Goal: Task Accomplishment & Management: Manage account settings

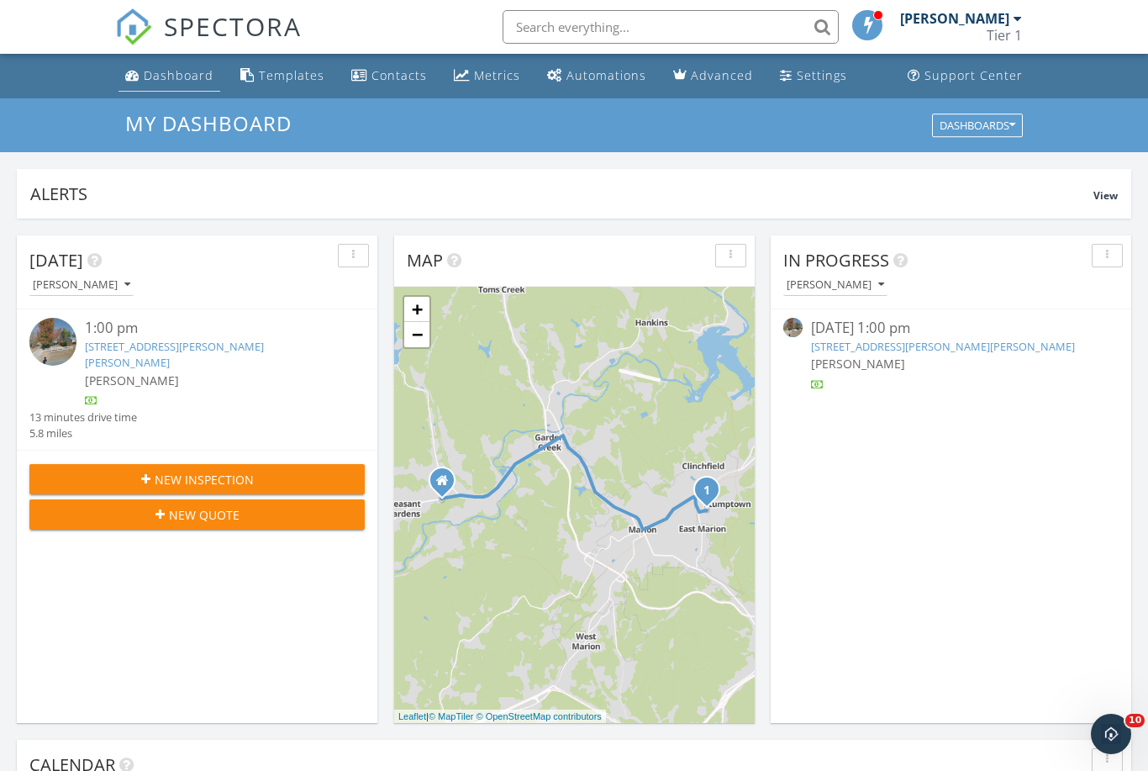
click at [176, 75] on div "Dashboard" at bounding box center [179, 75] width 70 height 16
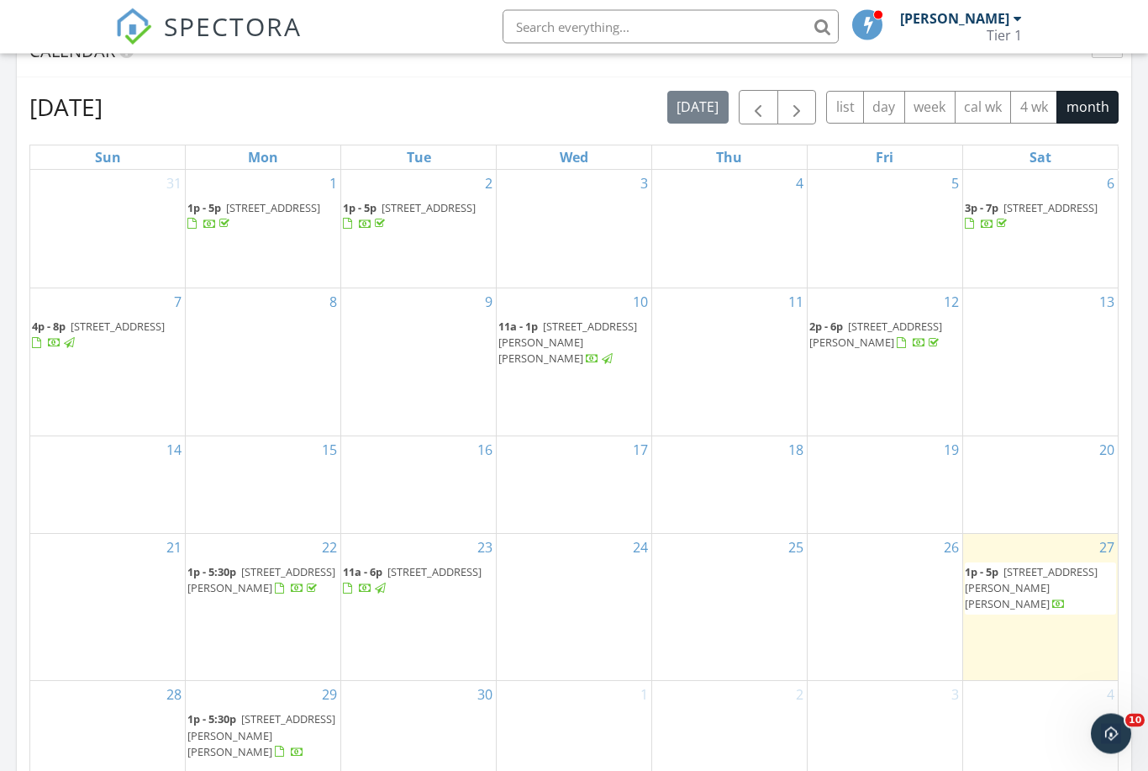
scroll to position [713, 0]
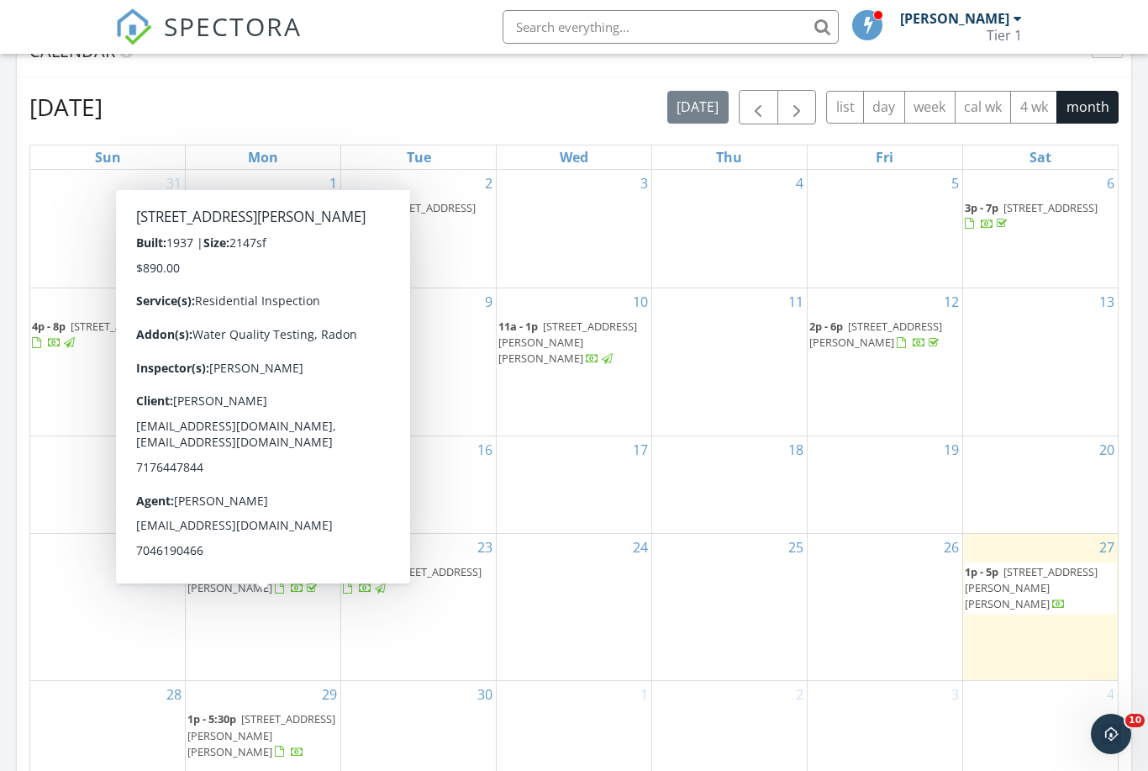
click at [248, 595] on span "440 Terrys Gap Rd, Fletcher 28732" at bounding box center [261, 579] width 148 height 31
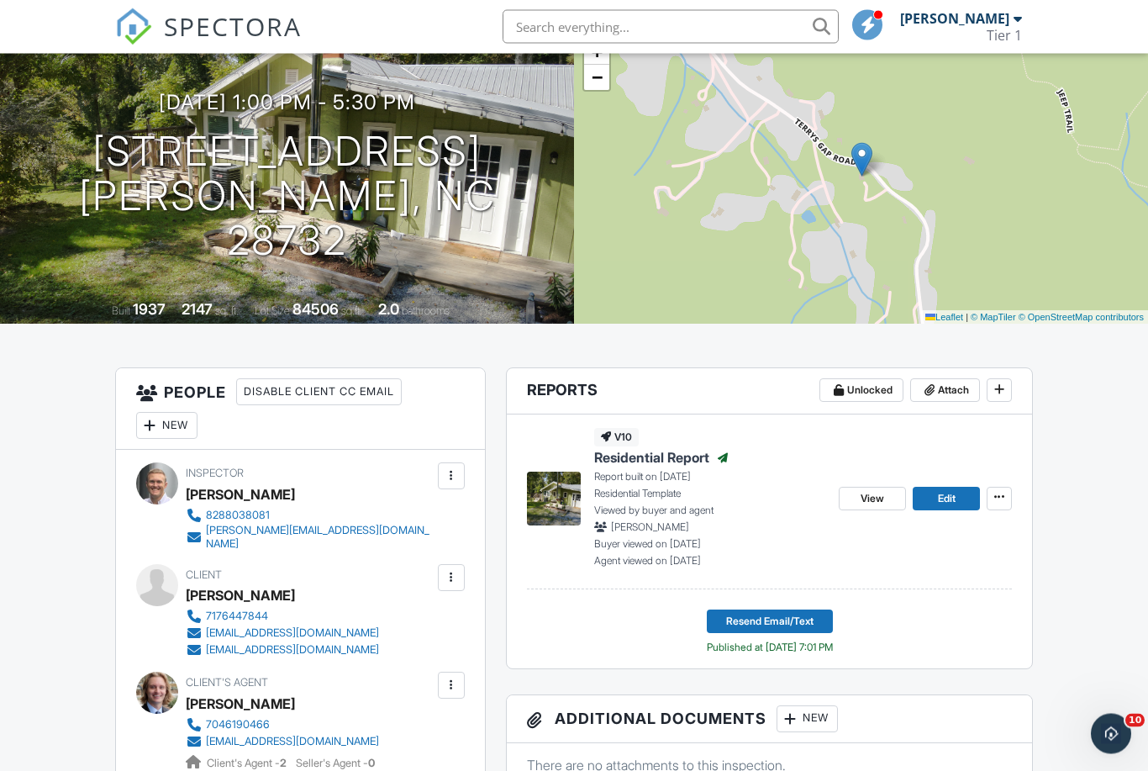
scroll to position [125, 0]
click at [937, 389] on span at bounding box center [929, 390] width 17 height 17
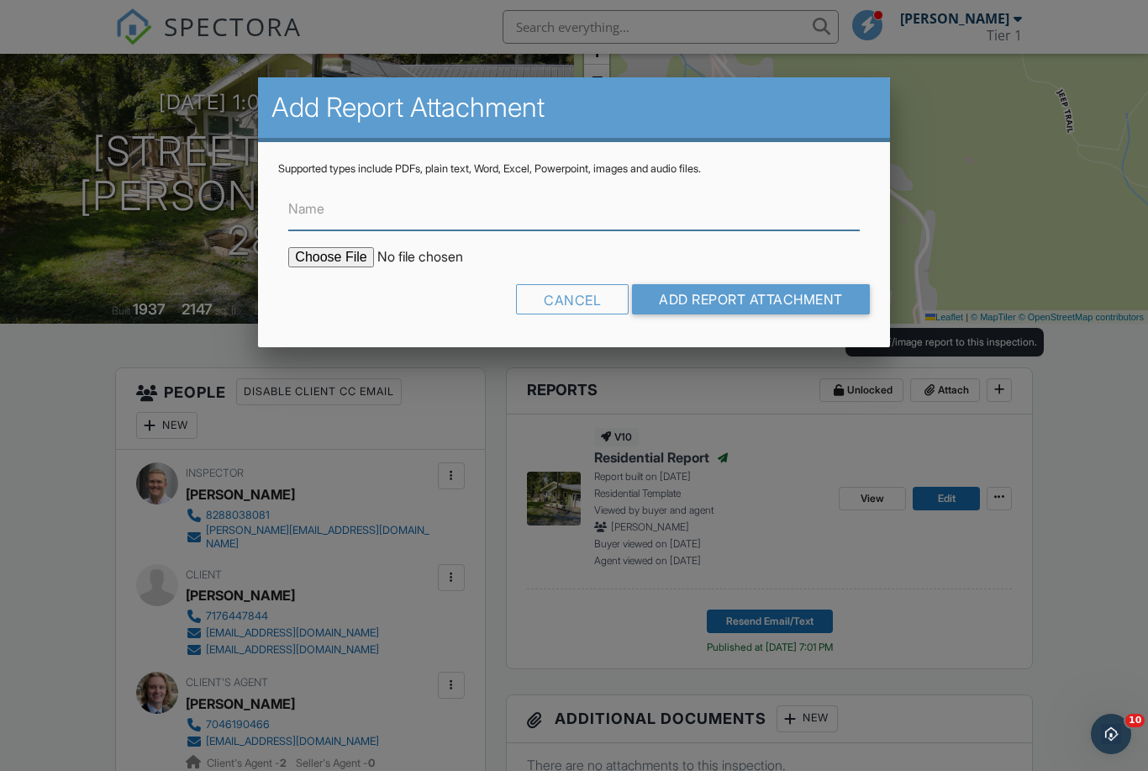
click at [397, 217] on input "Name" at bounding box center [573, 209] width 571 height 41
type input "Radon Test"
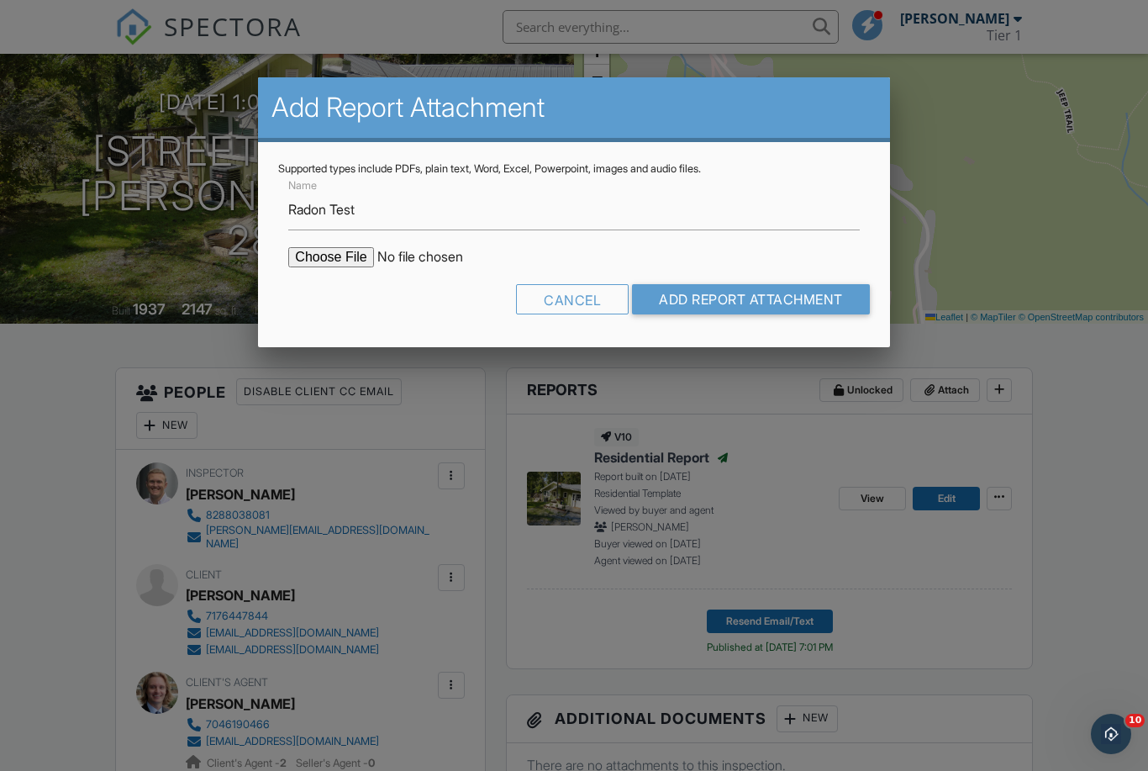
click at [334, 266] on input "file" at bounding box center [431, 257] width 286 height 20
type input "C:\fakepath\440-Terrys-Gap-Rd Radon Test.pdf"
click at [761, 302] on input "Add Report Attachment" at bounding box center [751, 299] width 238 height 30
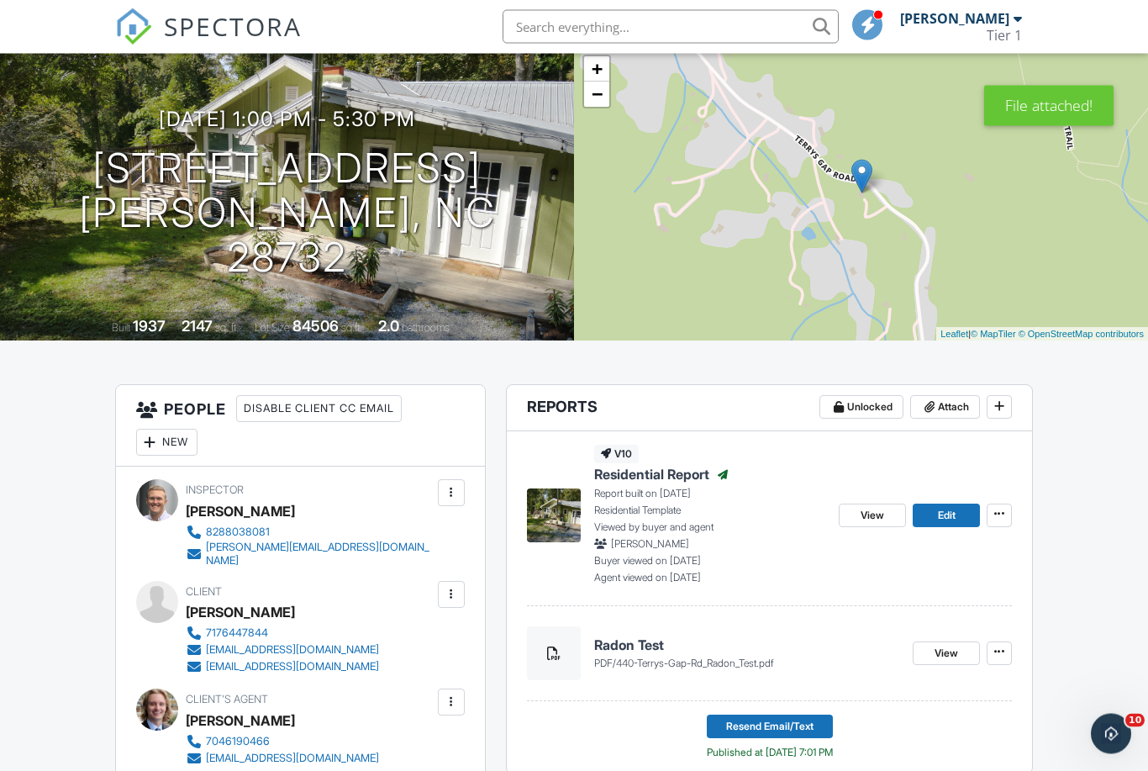
scroll to position [109, 0]
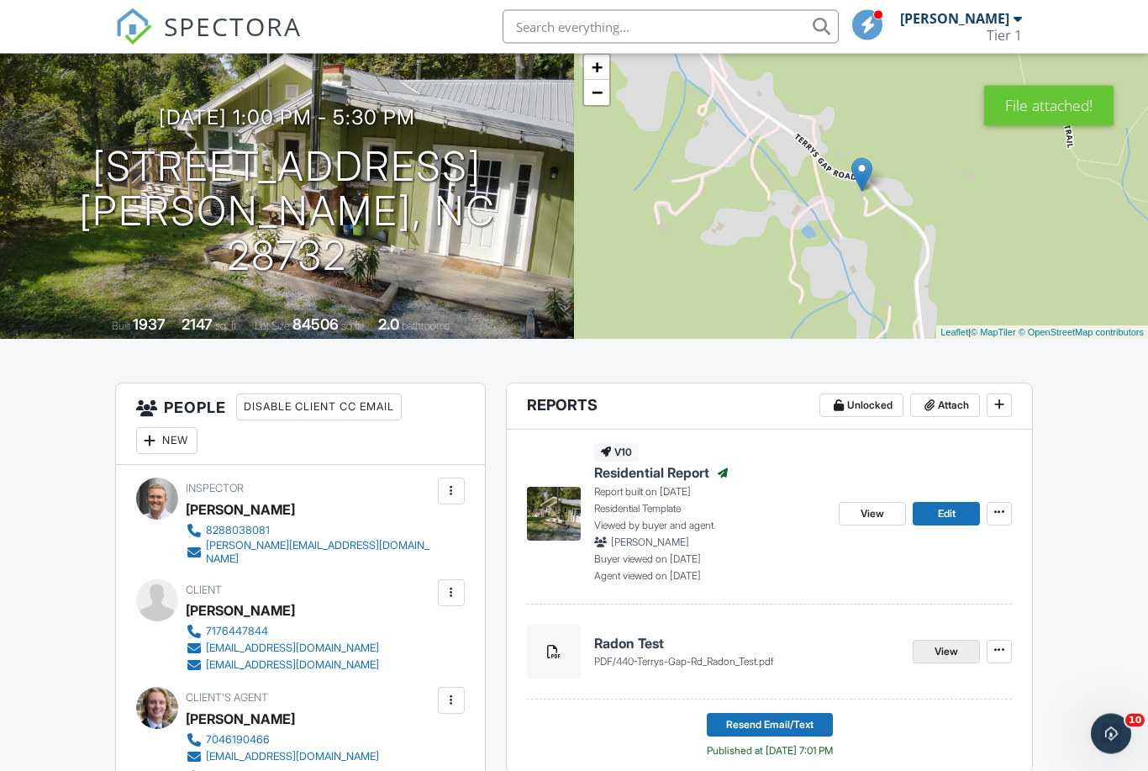
click at [945, 650] on span "View" at bounding box center [947, 652] width 24 height 17
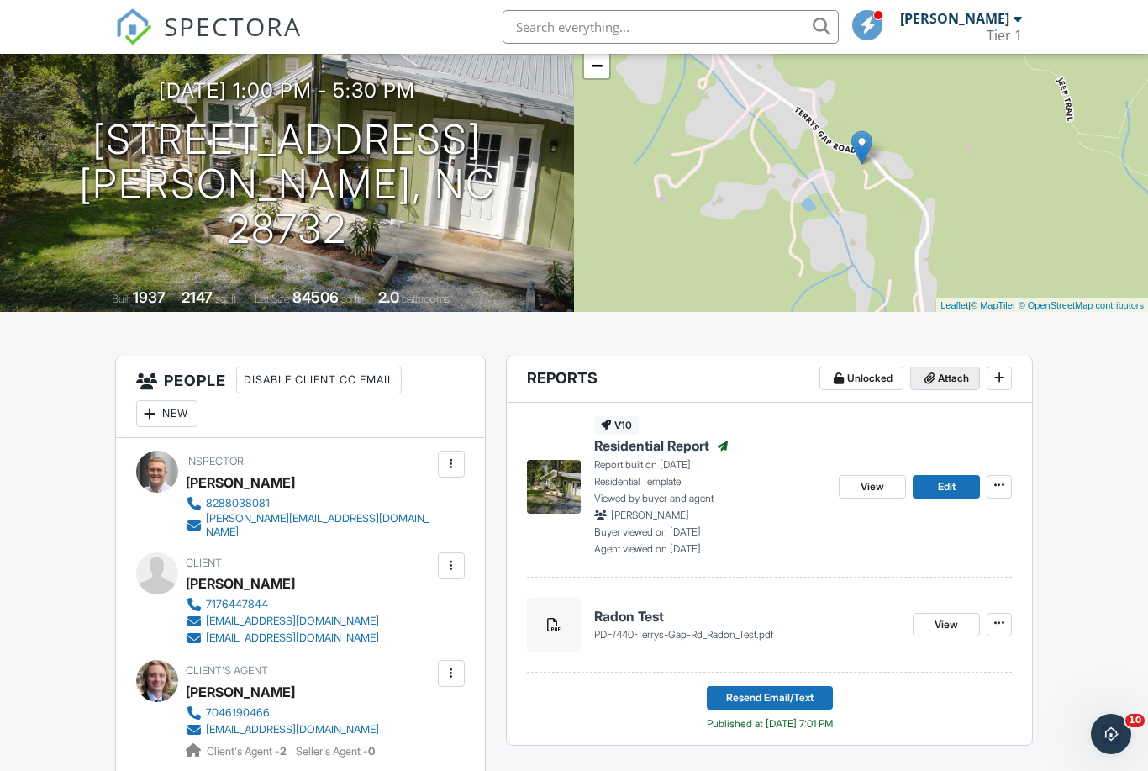
click at [940, 379] on span "Attach" at bounding box center [953, 378] width 31 height 17
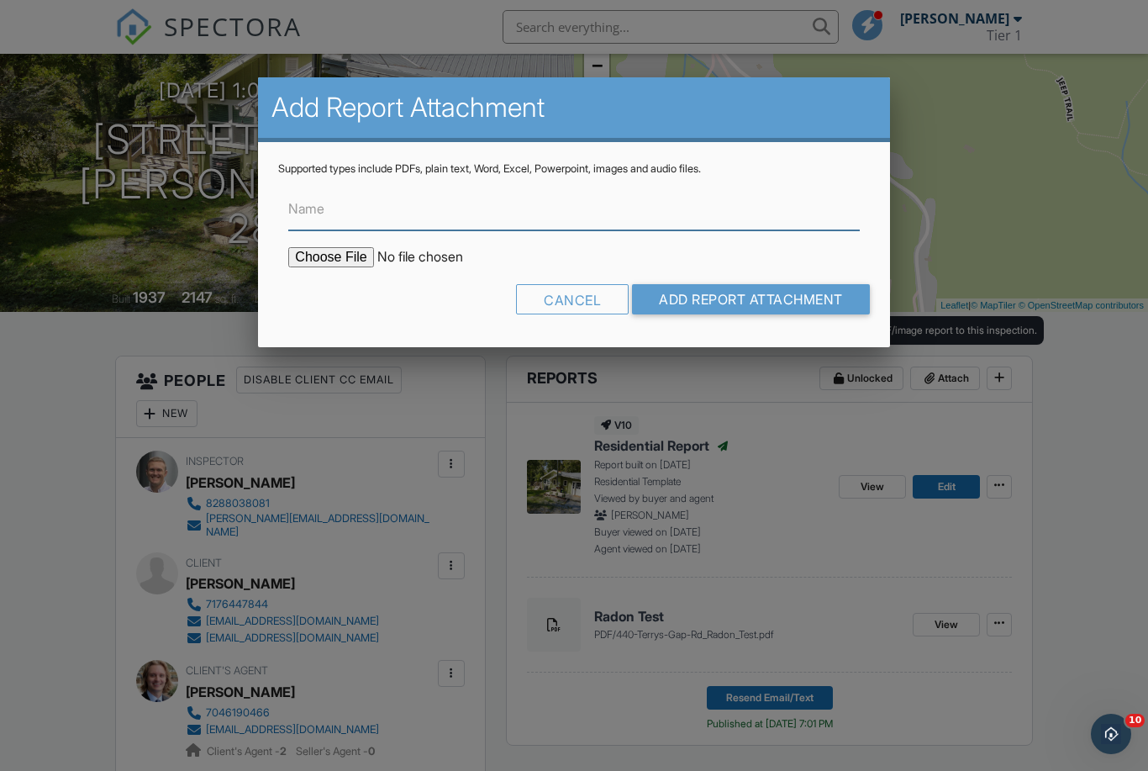
click at [389, 209] on input "Name" at bounding box center [573, 209] width 571 height 41
type input "Pest Inspection"
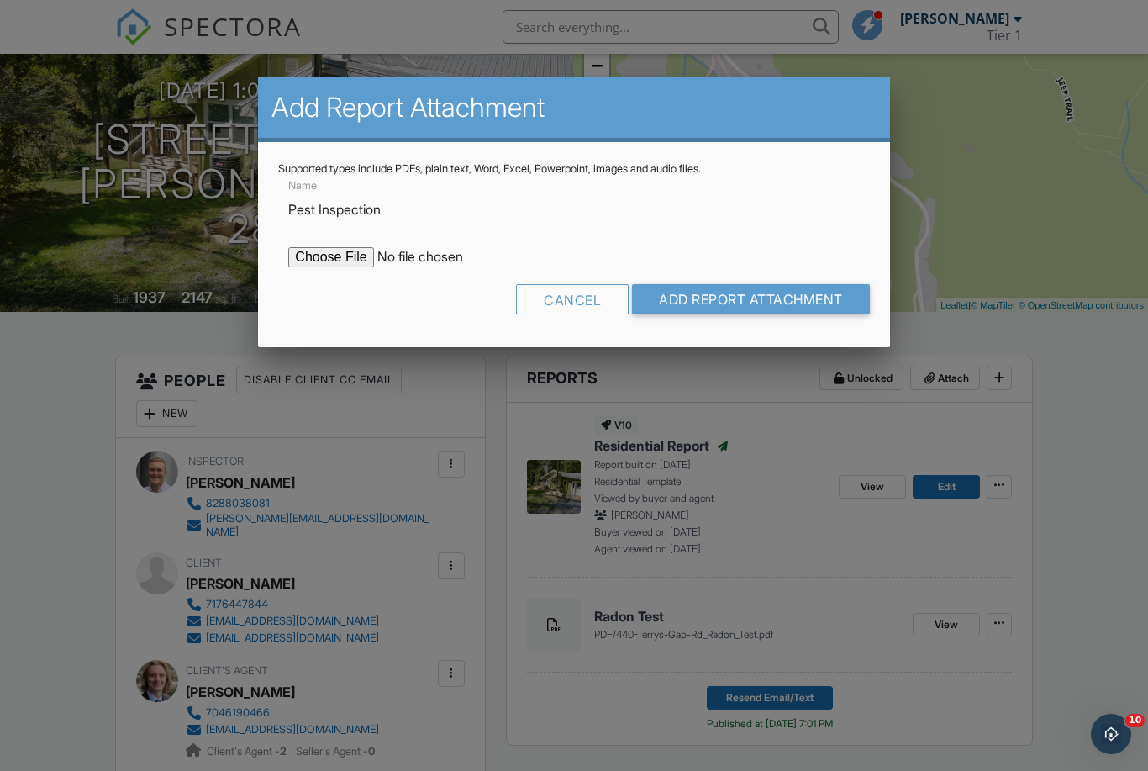
click at [328, 258] on input "file" at bounding box center [431, 257] width 286 height 20
type input "C:\fakepath\Terrys Gap Wood Destroying Insect Information Report (WDIR 100).pdf"
click at [746, 300] on input "Add Report Attachment" at bounding box center [751, 299] width 238 height 30
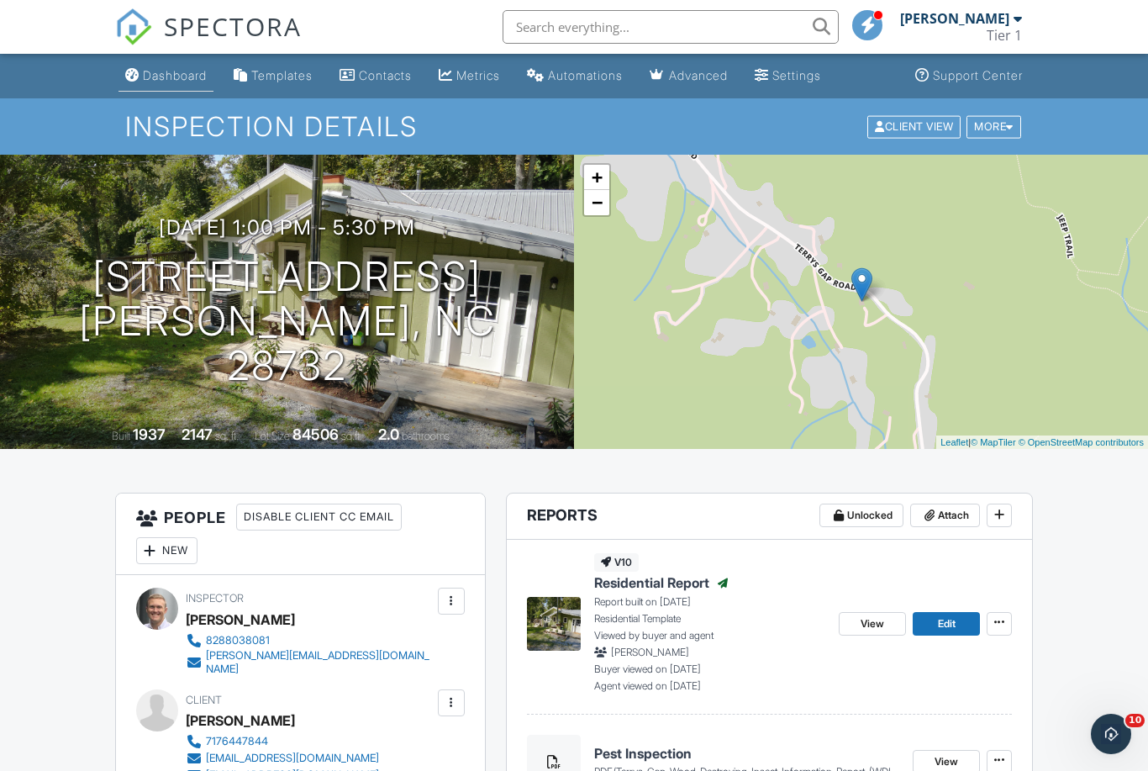
click at [170, 72] on div "Dashboard" at bounding box center [175, 75] width 64 height 14
